Goal: Go to known website: Access a specific website the user already knows

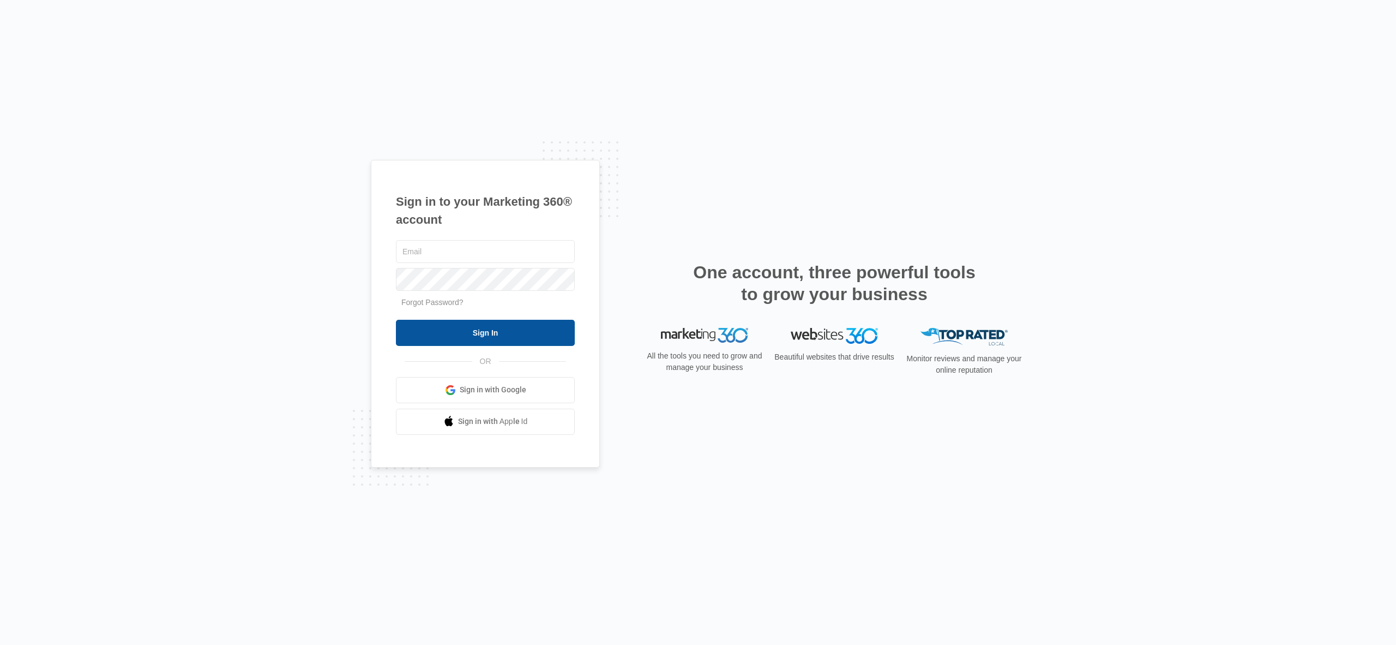
type input "[EMAIL_ADDRESS][DOMAIN_NAME]"
click at [492, 334] on input "Sign In" at bounding box center [485, 333] width 179 height 26
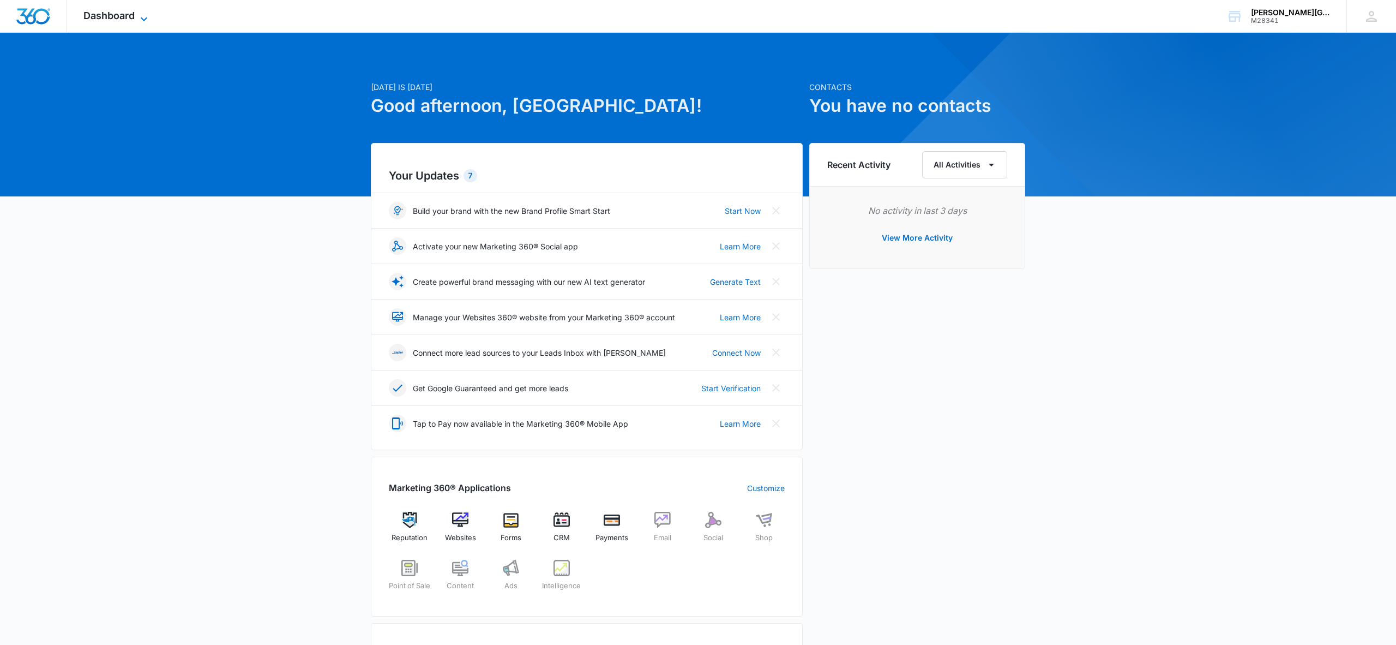
click at [110, 10] on span "Dashboard" at bounding box center [108, 15] width 51 height 11
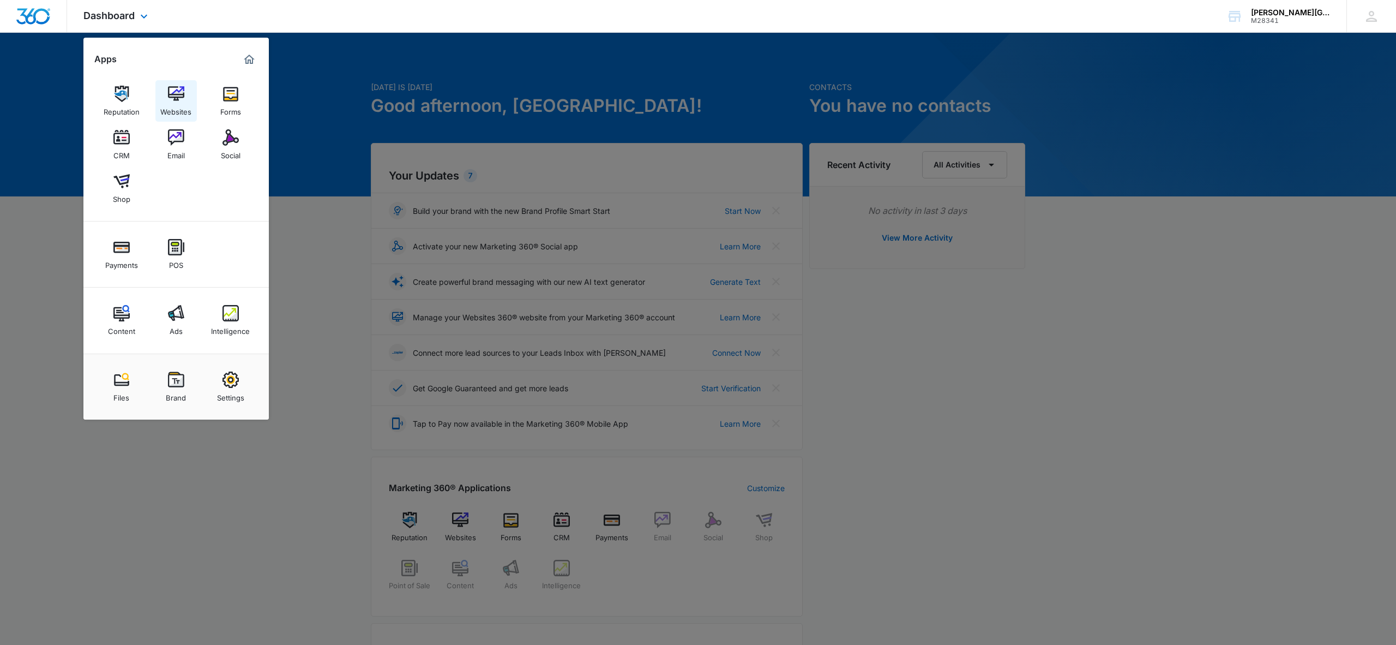
click at [179, 93] on img at bounding box center [176, 94] width 16 height 16
